Goal: Task Accomplishment & Management: Use online tool/utility

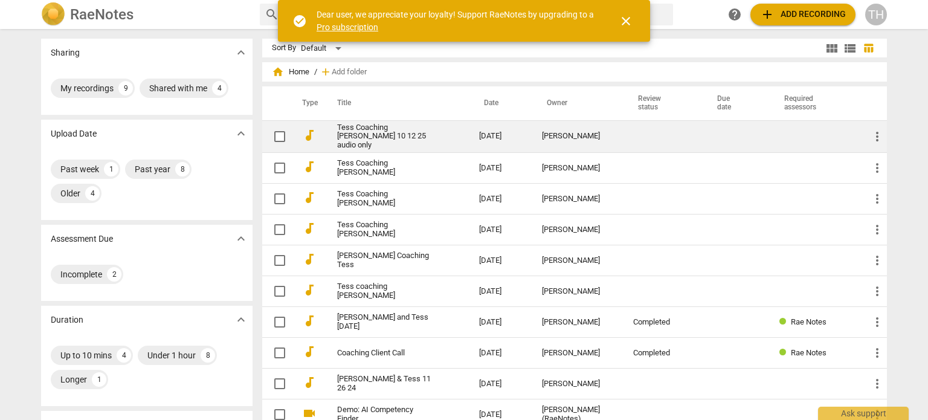
click at [375, 138] on link "Tess Coaching [PERSON_NAME] 10 12 25 audio only" at bounding box center [386, 136] width 99 height 27
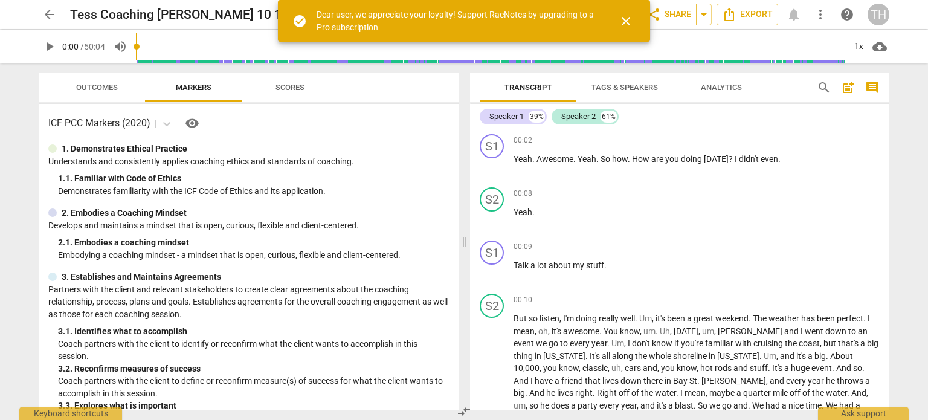
click at [624, 18] on span "close" at bounding box center [626, 21] width 15 height 15
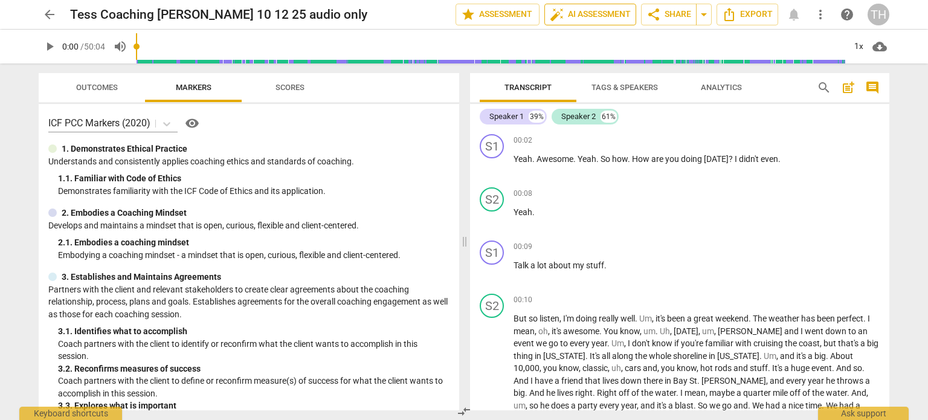
click at [595, 19] on span "auto_fix_high AI Assessment" at bounding box center [590, 14] width 81 height 15
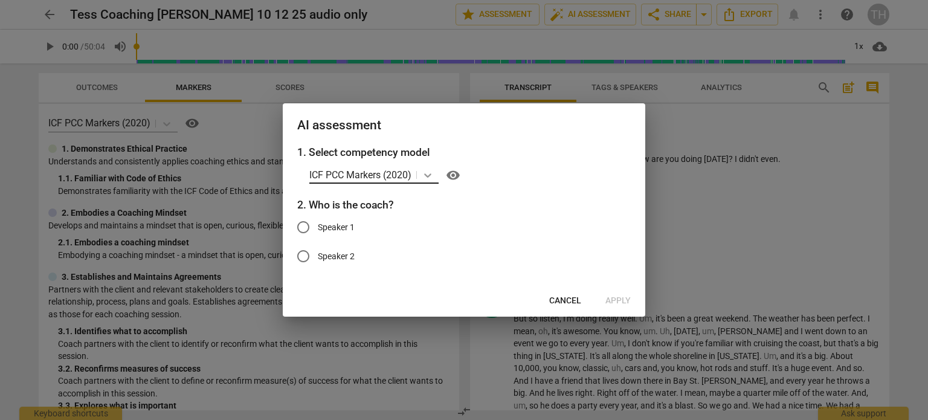
click at [429, 183] on div at bounding box center [428, 175] width 22 height 18
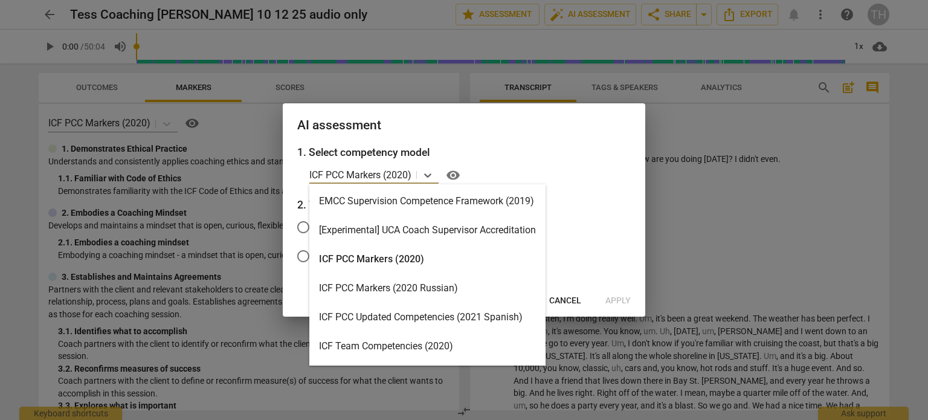
click at [387, 266] on div "ICF PCC Markers (2020)" at bounding box center [427, 259] width 236 height 29
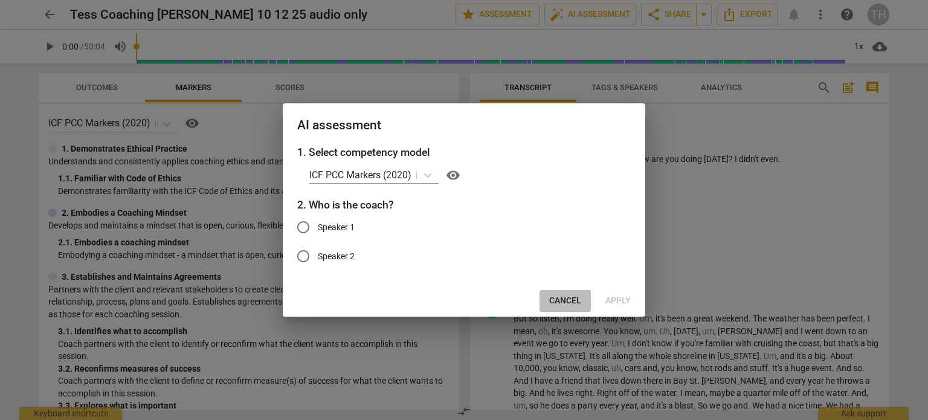
click at [575, 298] on span "Cancel" at bounding box center [565, 301] width 32 height 12
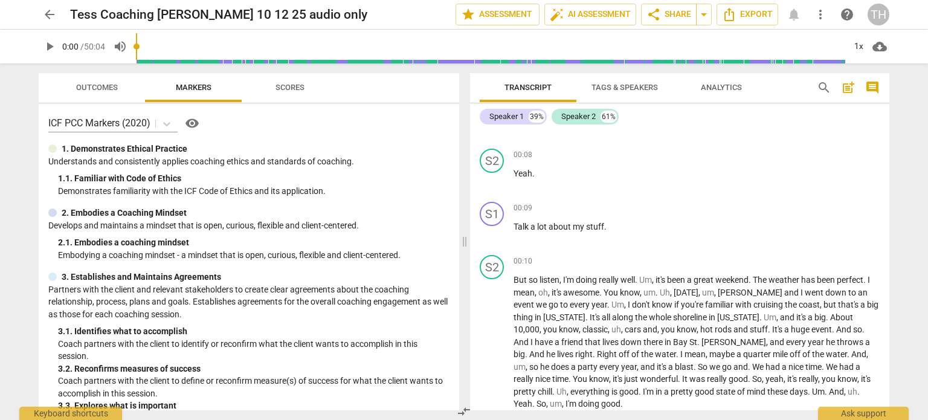
scroll to position [60, 0]
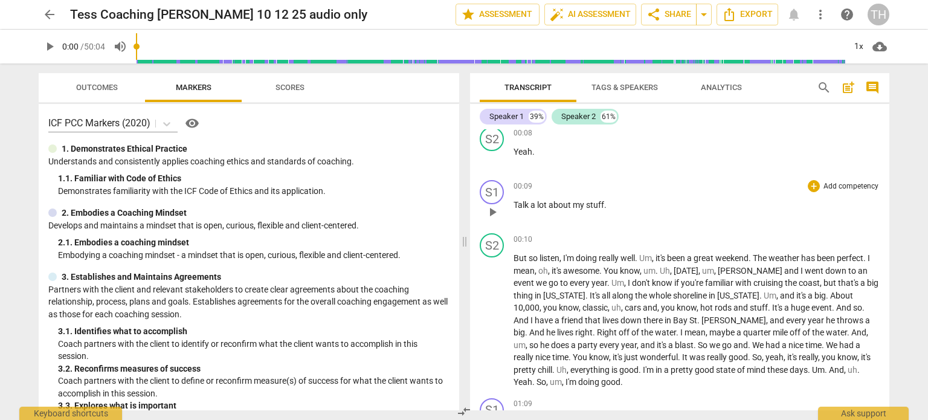
click at [520, 203] on span "Talk" at bounding box center [522, 205] width 17 height 10
click at [514, 204] on span "Talk" at bounding box center [522, 205] width 17 height 10
click at [526, 205] on span "We Talked" at bounding box center [533, 205] width 39 height 10
drag, startPoint x: 729, startPoint y: 204, endPoint x: 508, endPoint y: 215, distance: 221.5
click at [508, 215] on div "S1 play_arrow pause 00:09 + Add competency keyboard_arrow_right We already talk…" at bounding box center [679, 201] width 419 height 53
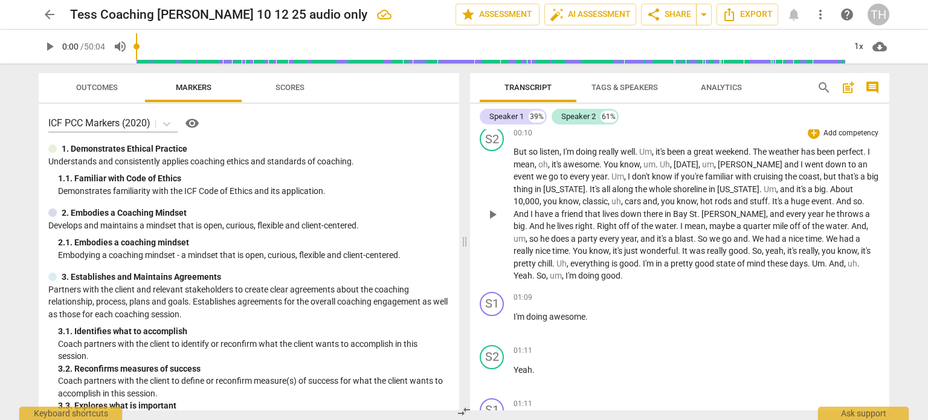
scroll to position [245, 0]
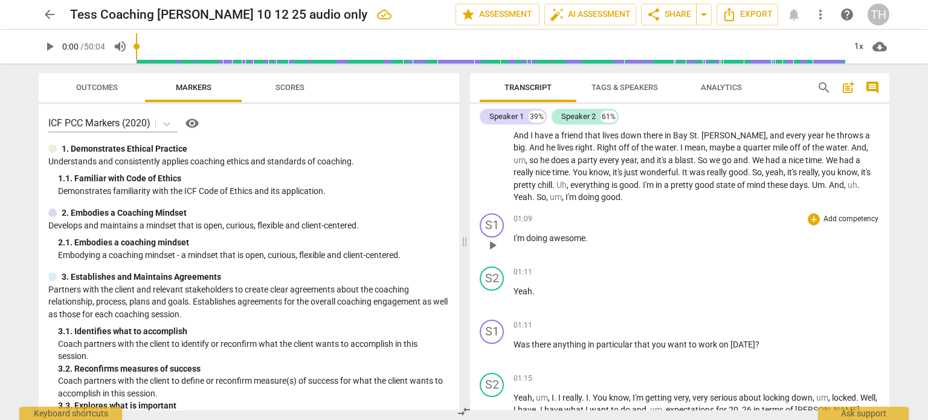
click at [577, 237] on span "awesome" at bounding box center [567, 238] width 36 height 10
drag, startPoint x: 549, startPoint y: 235, endPoint x: 497, endPoint y: 240, distance: 51.6
click at [497, 240] on div "S1 play_arrow pause 01:09 + Add competency keyboard_arrow_right I'm doing aweso…" at bounding box center [679, 235] width 419 height 53
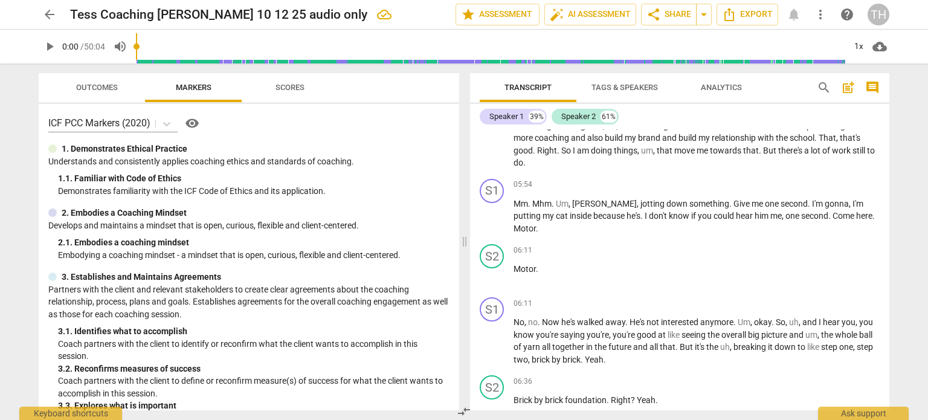
scroll to position [1290, 0]
click at [534, 264] on span "Motor" at bounding box center [525, 269] width 22 height 10
click at [540, 263] on p "Motor ." at bounding box center [697, 269] width 366 height 13
drag, startPoint x: 540, startPoint y: 253, endPoint x: 504, endPoint y: 257, distance: 36.5
click at [504, 257] on div "S2 play_arrow pause 06:11 + Add competency keyboard_arrow_right Motor ." at bounding box center [679, 265] width 419 height 53
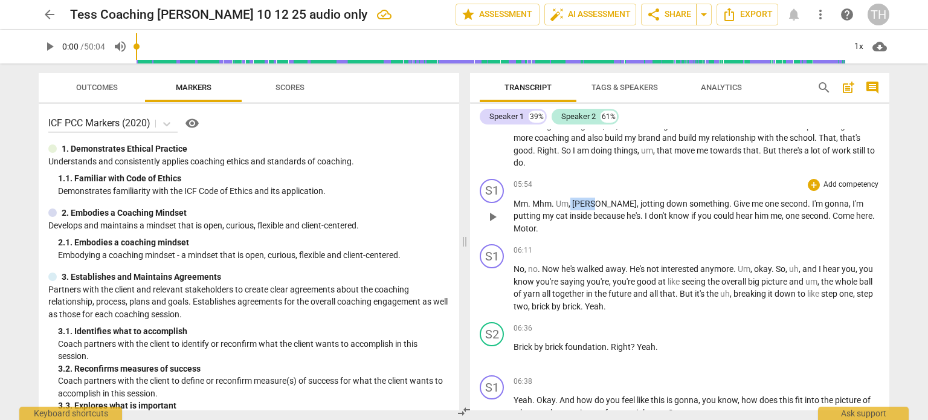
drag, startPoint x: 600, startPoint y: 199, endPoint x: 572, endPoint y: 198, distance: 27.2
click at [572, 198] on p "Mm . Mhm . Um , [PERSON_NAME] , jotting down something . Give me one second . I…" at bounding box center [697, 216] width 366 height 37
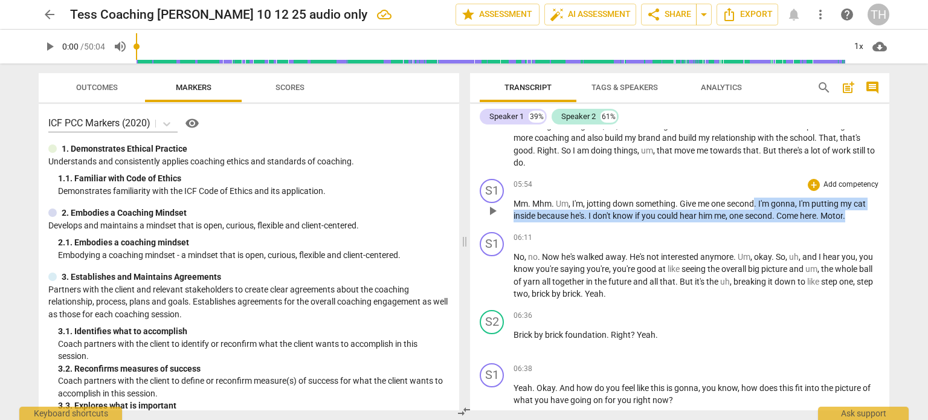
drag, startPoint x: 859, startPoint y: 213, endPoint x: 757, endPoint y: 200, distance: 102.9
click at [757, 200] on p "Mm . Mhm . Um , I'm , jotting down something . Give me one second . I'm gonna ,…" at bounding box center [697, 210] width 366 height 25
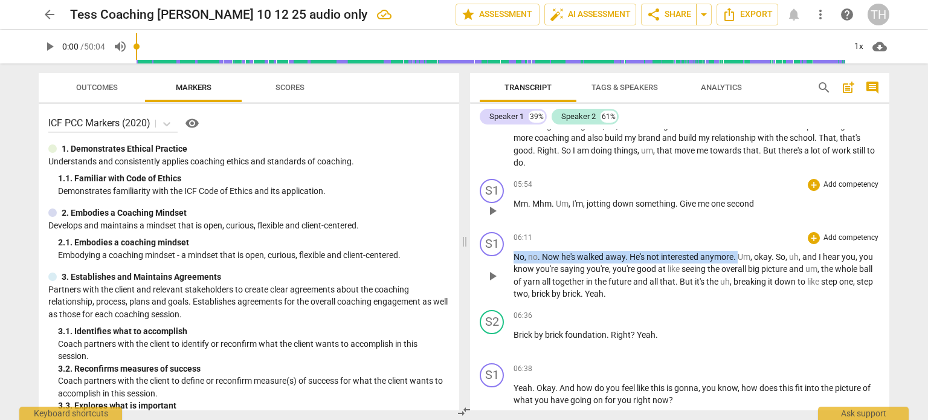
drag, startPoint x: 739, startPoint y: 250, endPoint x: 511, endPoint y: 254, distance: 228.5
click at [511, 254] on div "S1 play_arrow pause 06:11 + Add competency keyboard_arrow_right No , no . Now h…" at bounding box center [679, 266] width 419 height 78
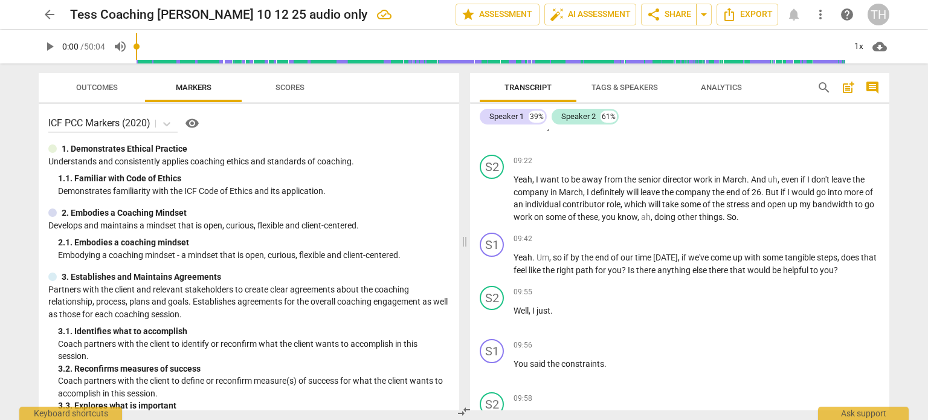
scroll to position [2514, 0]
click at [580, 15] on span "auto_fix_high AI Assessment" at bounding box center [590, 14] width 81 height 15
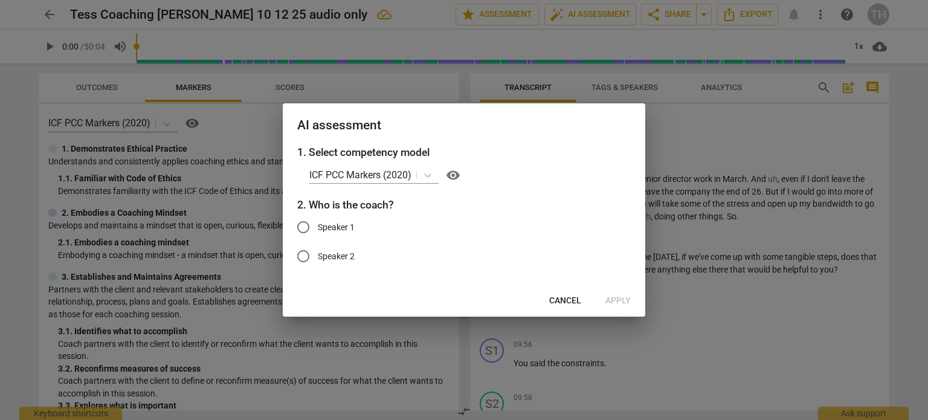
click at [314, 224] on input "Speaker 1" at bounding box center [303, 227] width 29 height 29
radio input "true"
click at [616, 299] on span "Apply" at bounding box center [618, 301] width 25 height 12
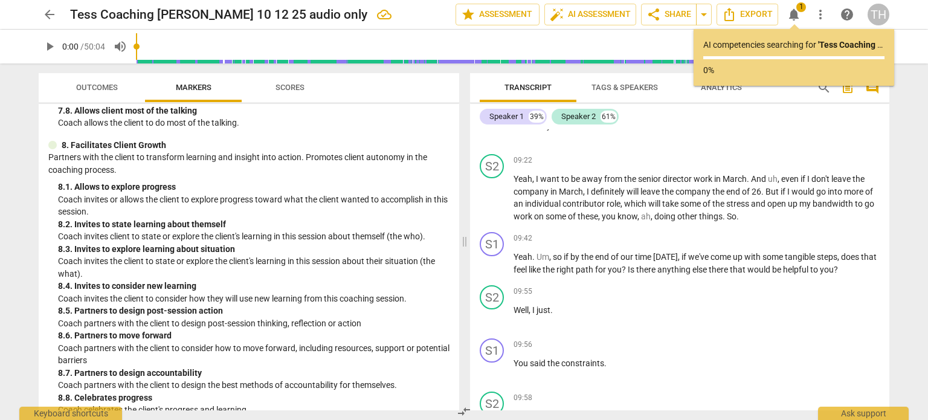
scroll to position [1298, 0]
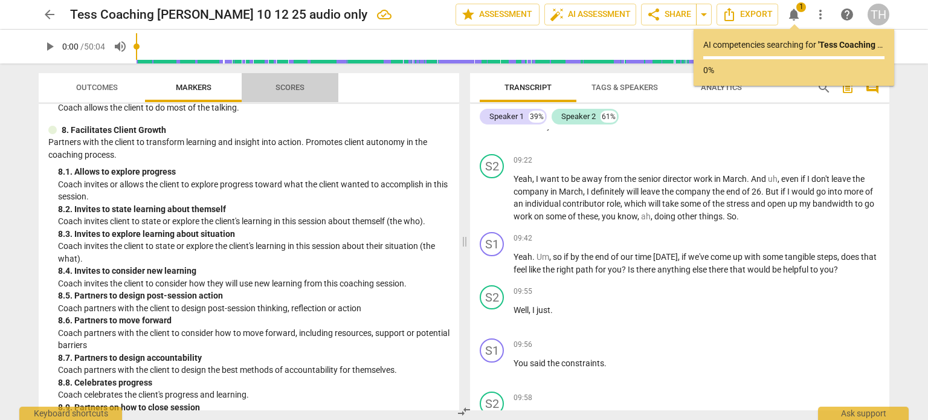
click at [291, 87] on span "Scores" at bounding box center [290, 87] width 29 height 9
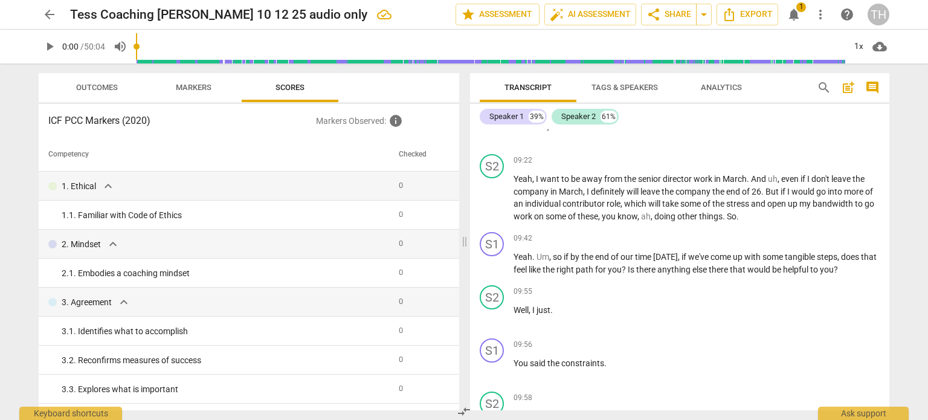
click at [105, 85] on span "Outcomes" at bounding box center [97, 87] width 42 height 9
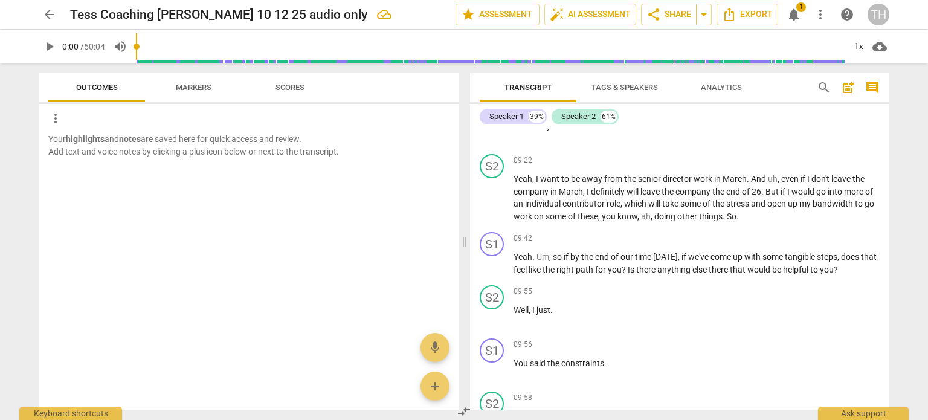
click at [285, 88] on span "Scores" at bounding box center [290, 87] width 29 height 9
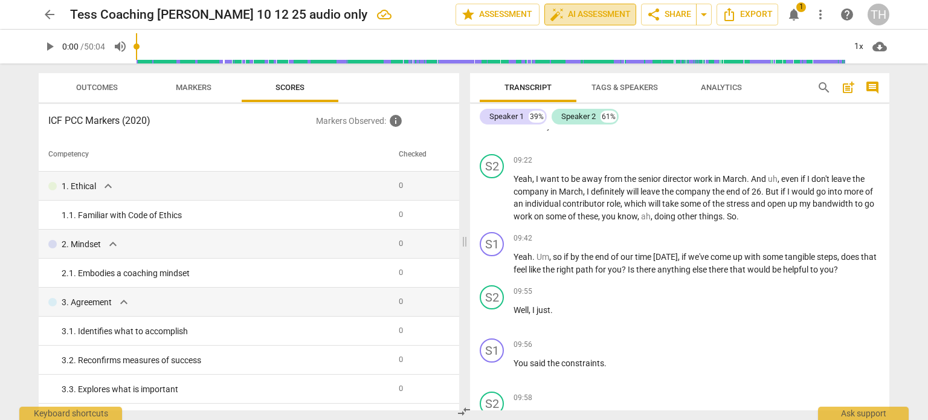
click at [571, 19] on span "auto_fix_high AI Assessment" at bounding box center [590, 14] width 81 height 15
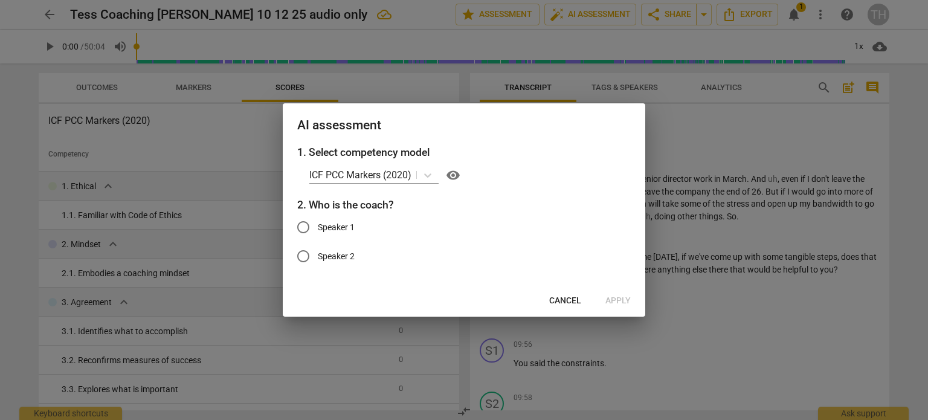
click at [325, 228] on span "Speaker 1" at bounding box center [336, 227] width 37 height 13
click at [318, 228] on input "Speaker 1" at bounding box center [303, 227] width 29 height 29
radio input "true"
click at [618, 301] on span "Apply" at bounding box center [618, 301] width 25 height 12
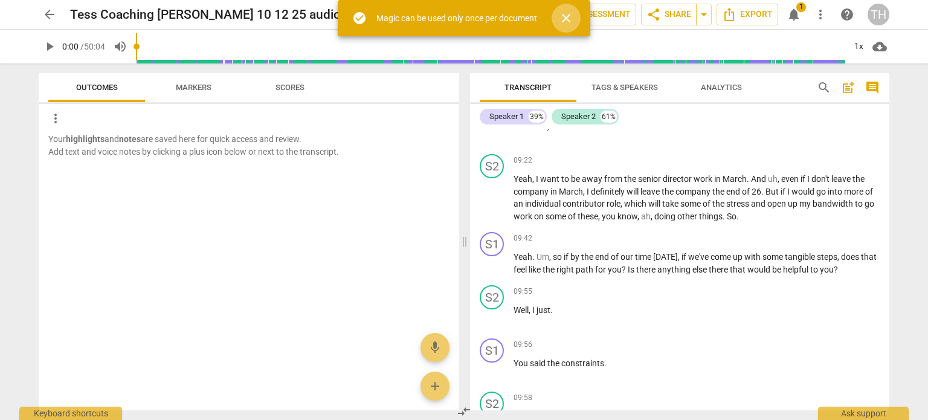
click at [566, 17] on span "close" at bounding box center [566, 18] width 15 height 15
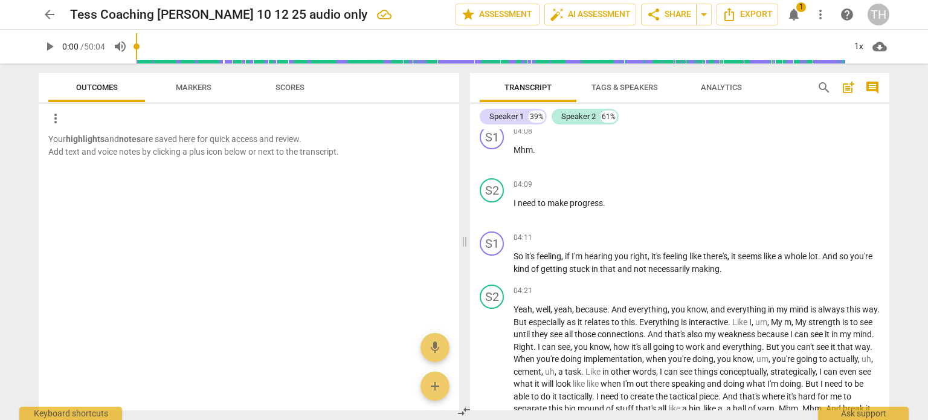
scroll to position [942, 0]
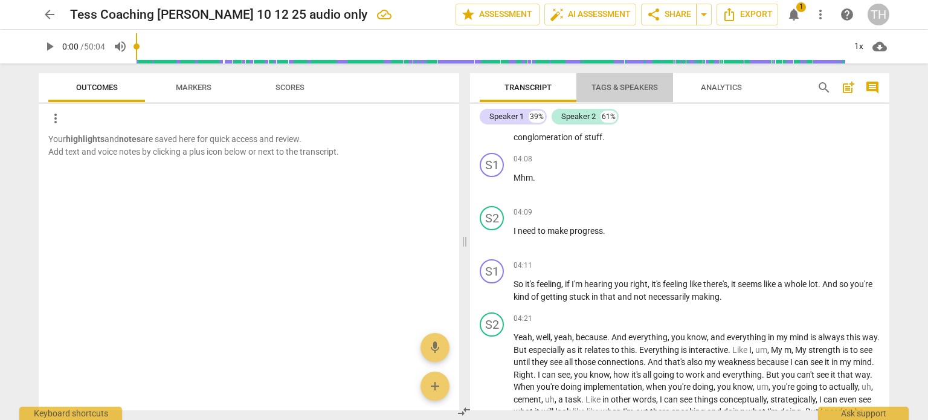
click at [625, 84] on span "Tags & Speakers" at bounding box center [625, 87] width 66 height 9
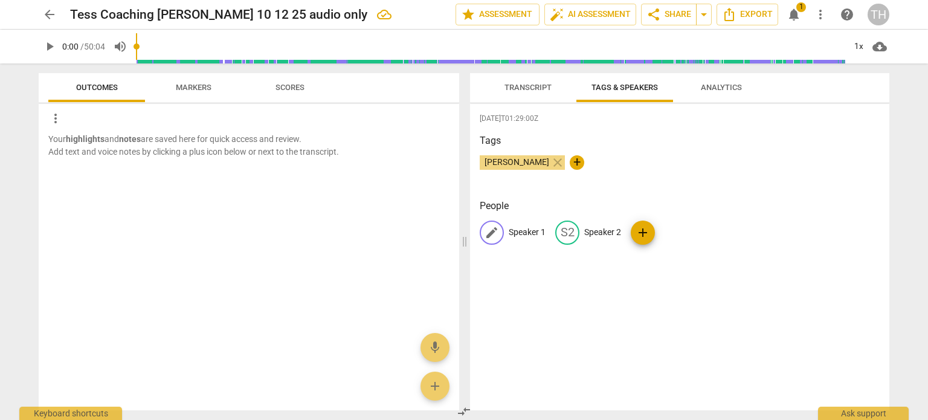
click at [491, 228] on span "edit" at bounding box center [492, 232] width 15 height 15
click at [525, 207] on h3 "People" at bounding box center [680, 206] width 400 height 15
click at [570, 161] on span "+" at bounding box center [577, 162] width 15 height 15
click at [510, 224] on div "edit Speaker 1" at bounding box center [513, 233] width 66 height 24
click at [488, 229] on span "edit" at bounding box center [492, 232] width 15 height 15
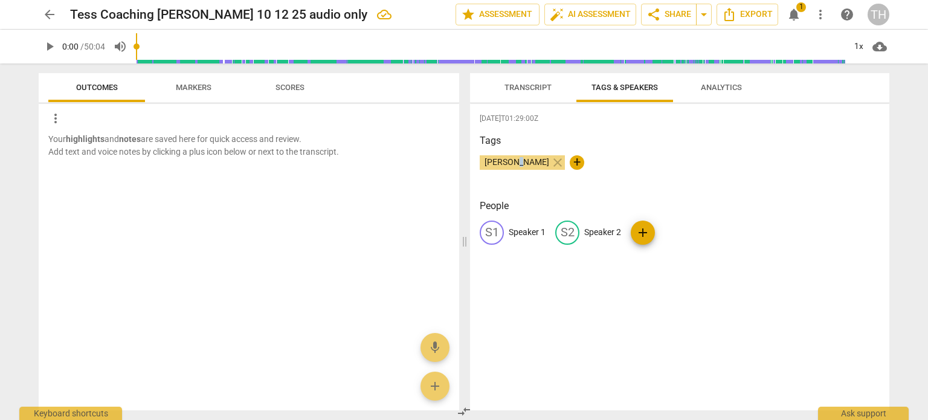
drag, startPoint x: 522, startPoint y: 170, endPoint x: 513, endPoint y: 184, distance: 17.4
click at [513, 184] on div "Tags [PERSON_NAME] close +" at bounding box center [680, 162] width 400 height 56
click at [485, 186] on div "Tags [PERSON_NAME] close +" at bounding box center [680, 162] width 400 height 56
click at [531, 233] on p "Speaker 1" at bounding box center [527, 232] width 37 height 13
type input "Tess"
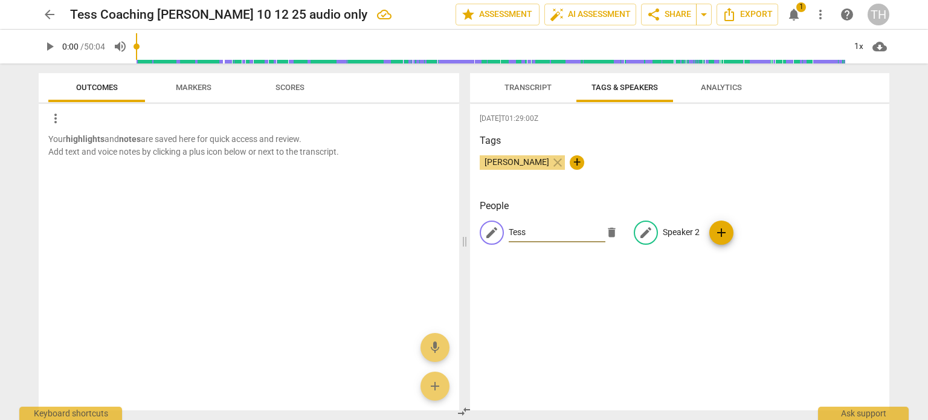
click at [679, 235] on p "Speaker 2" at bounding box center [681, 232] width 37 height 13
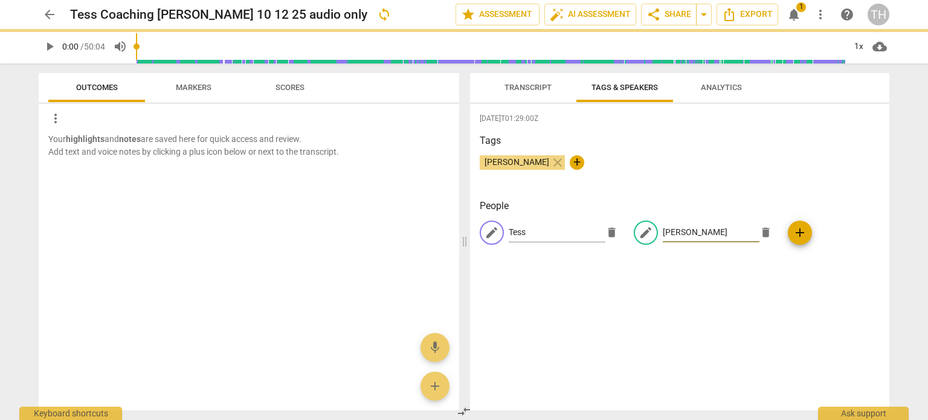
click at [719, 163] on div "[PERSON_NAME] close +" at bounding box center [680, 167] width 400 height 24
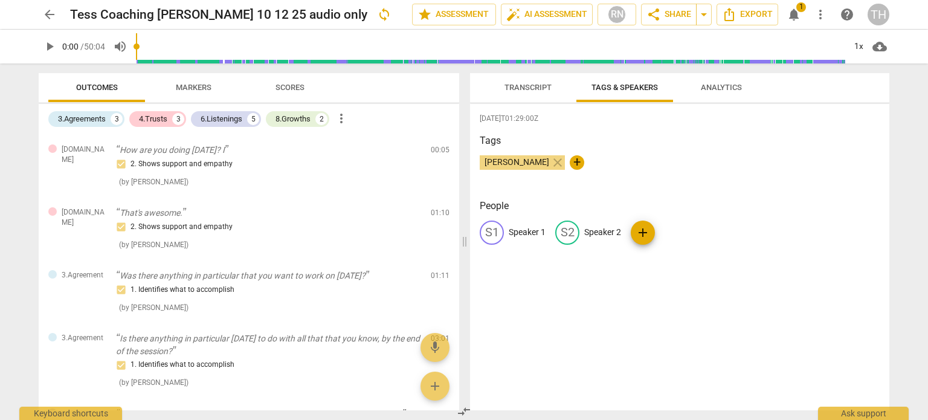
click at [722, 89] on span "Analytics" at bounding box center [721, 87] width 41 height 9
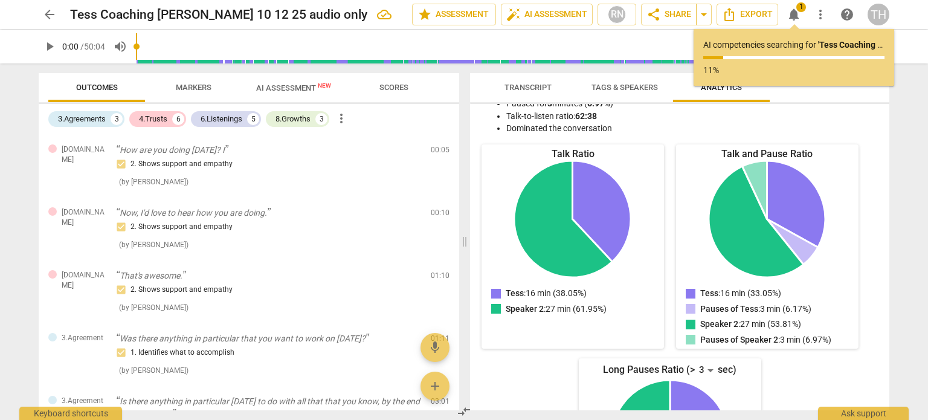
scroll to position [0, 0]
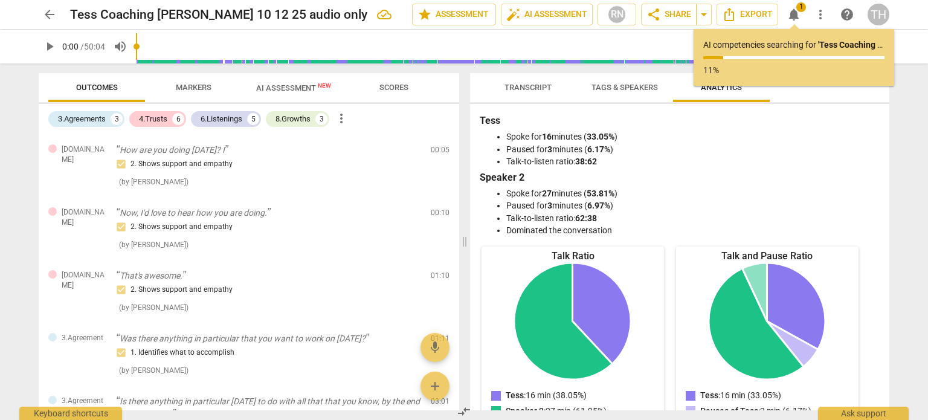
click at [291, 88] on span "AI Assessment New" at bounding box center [293, 87] width 75 height 9
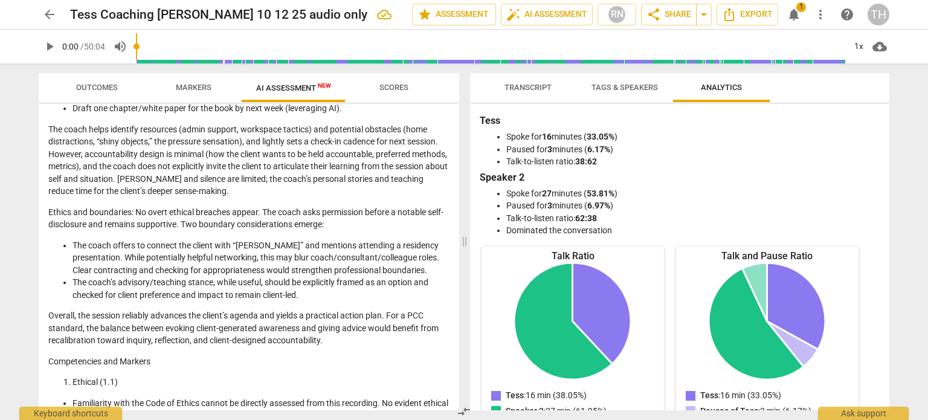
scroll to position [372, 0]
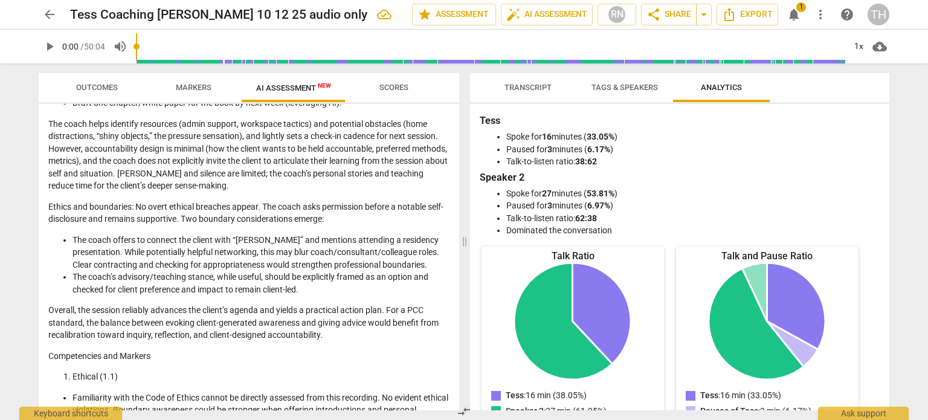
click at [392, 90] on span "Scores" at bounding box center [394, 87] width 29 height 9
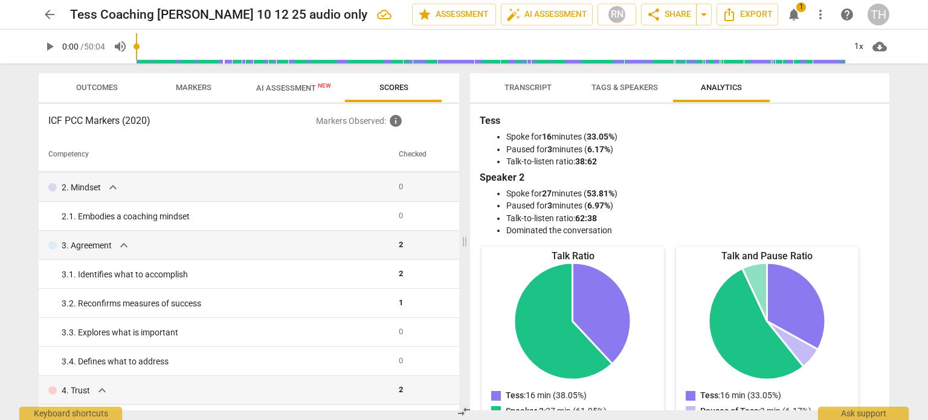
scroll to position [77, 0]
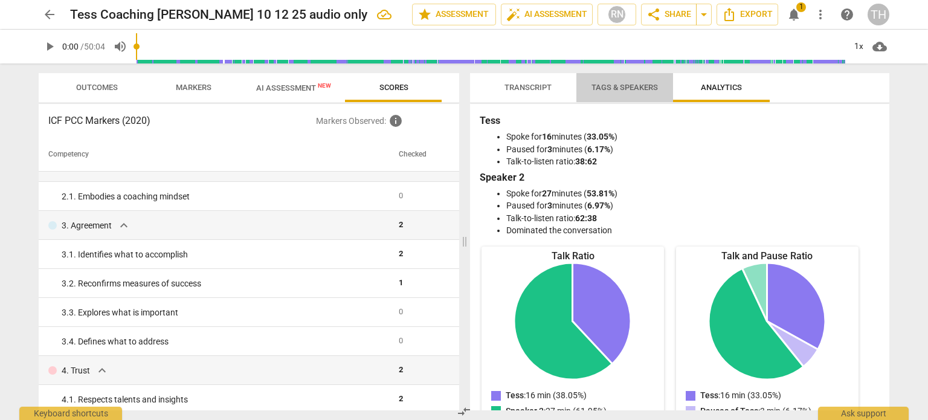
click at [626, 88] on span "Tags & Speakers" at bounding box center [625, 87] width 66 height 9
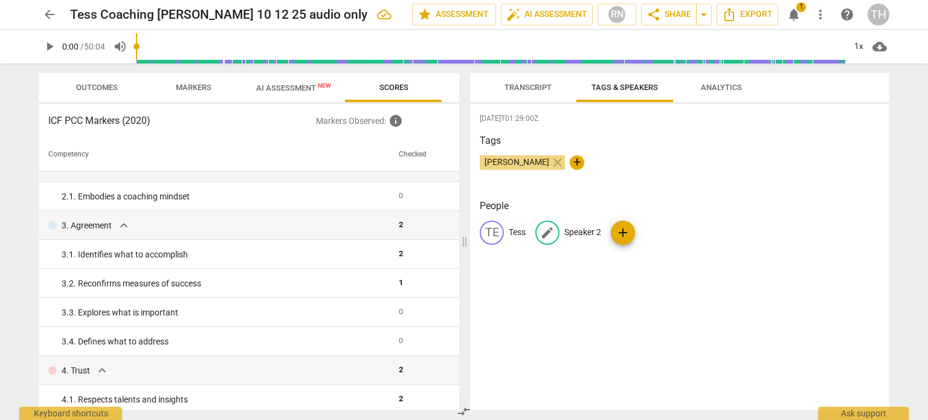
click at [583, 233] on p "Speaker 2" at bounding box center [583, 232] width 37 height 13
type input "[PERSON_NAME]"
click at [715, 89] on span "Analytics" at bounding box center [721, 87] width 41 height 9
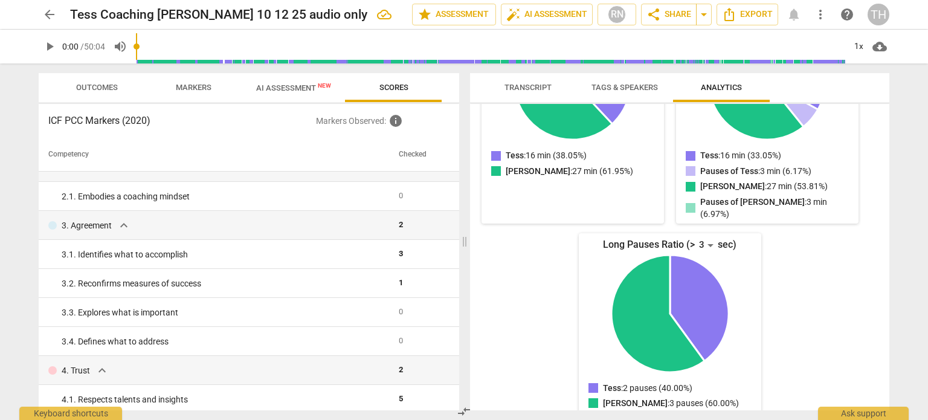
scroll to position [201, 0]
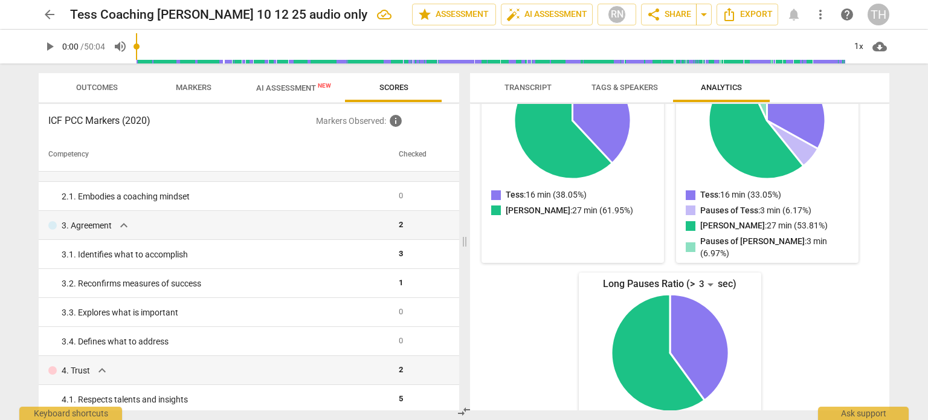
click at [890, 268] on div "Transcript Tags & Speakers Analytics Tess 39% [PERSON_NAME] 61% TE play_arrow p…" at bounding box center [682, 241] width 434 height 357
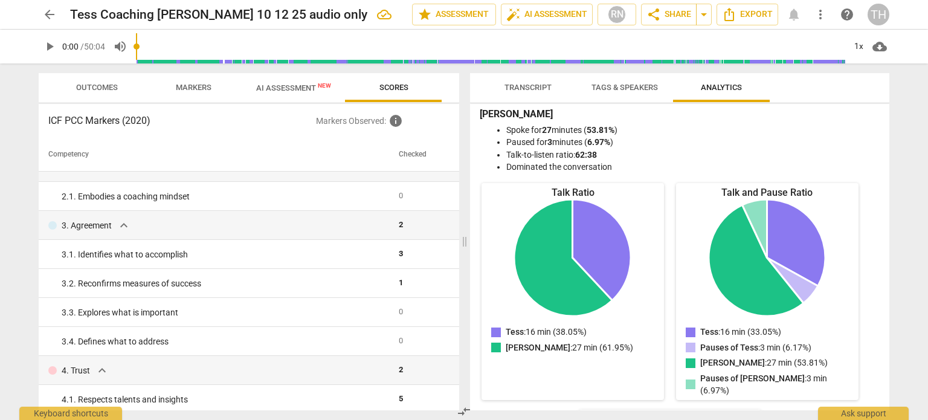
scroll to position [0, 0]
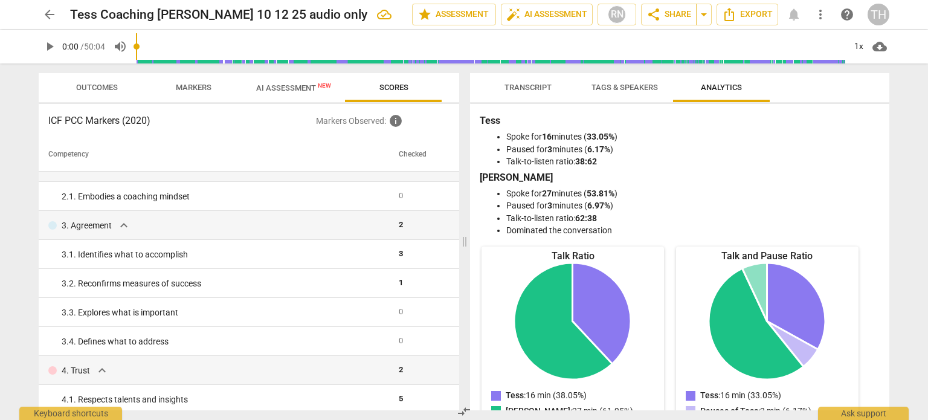
click at [624, 89] on span "Tags & Speakers" at bounding box center [625, 87] width 66 height 9
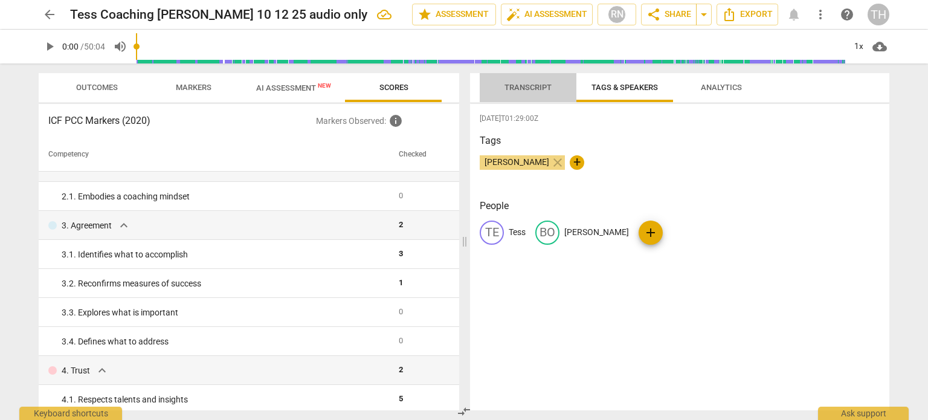
click at [534, 86] on span "Transcript" at bounding box center [528, 87] width 47 height 9
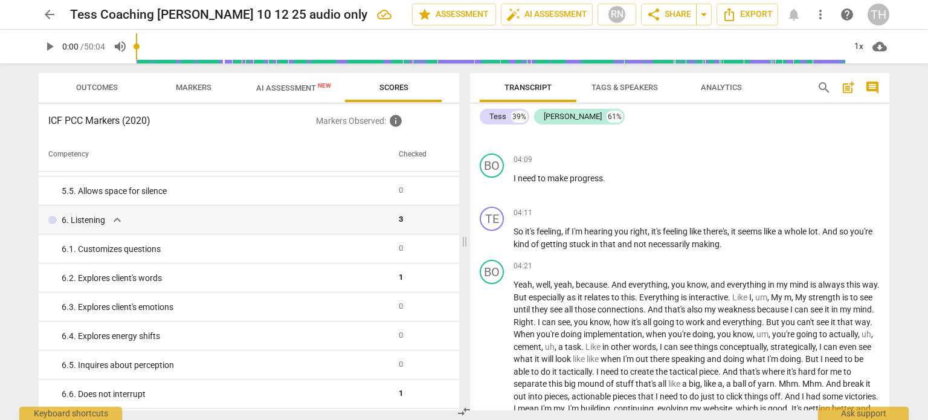
scroll to position [584, 0]
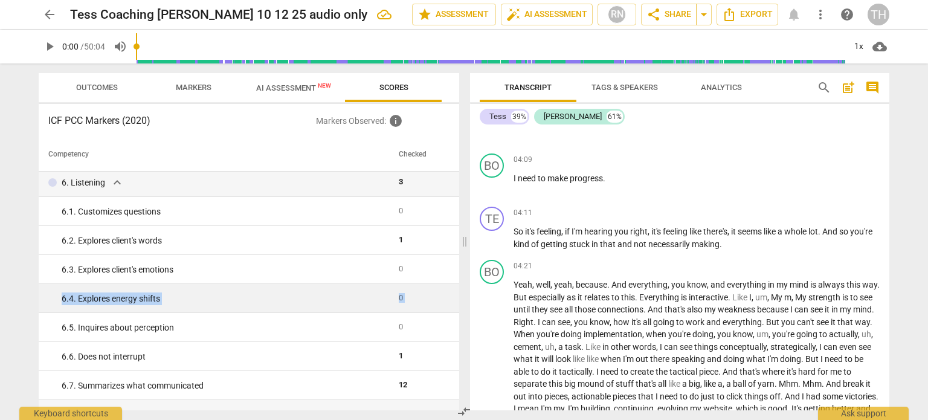
click at [455, 286] on tbody "1. Ethical expand_more 0 1. 1. Familiar with Code of Ethics 0 2. Mindset expand…" at bounding box center [249, 270] width 421 height 1364
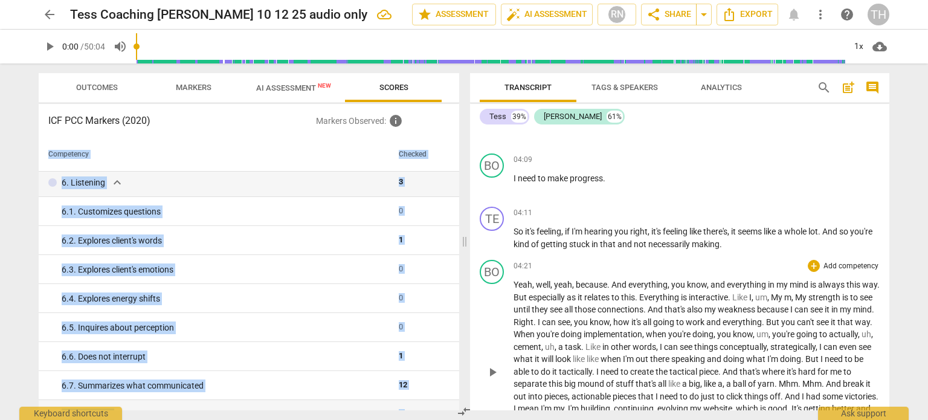
drag, startPoint x: 460, startPoint y: 273, endPoint x: 470, endPoint y: 308, distance: 36.5
click at [470, 308] on div "Outcomes Markers AI Assessment New Scores ICF PCC Markers (2020) Markers Observ…" at bounding box center [464, 241] width 870 height 357
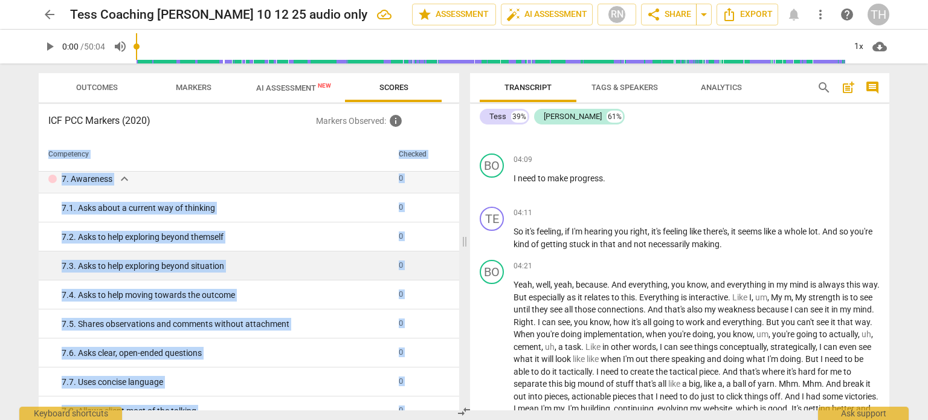
scroll to position [815, 0]
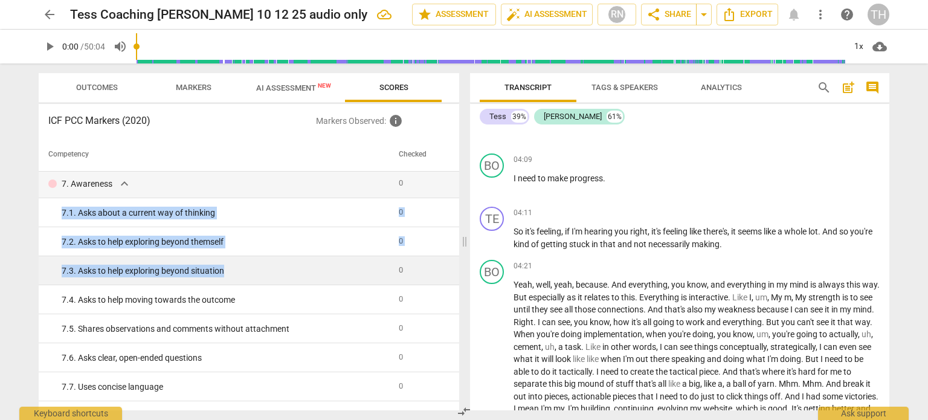
drag, startPoint x: 59, startPoint y: 211, endPoint x: 234, endPoint y: 280, distance: 187.8
click at [234, 280] on tbody "1. Ethical expand_more 0 1. 1. Familiar with Code of Ethics 0 2. Mindset expand…" at bounding box center [249, 39] width 421 height 1364
copy tbody "7. 1. Asks about a current way of thinking 0 7. 2. Asks to help exploring beyon…"
